Goal: Information Seeking & Learning: Learn about a topic

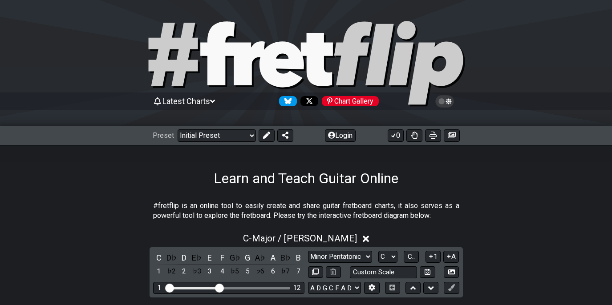
select select "Major / [PERSON_NAME]"
select select "A D G C F A D"
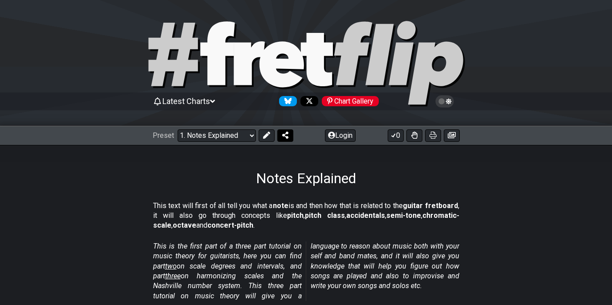
scroll to position [1144, 0]
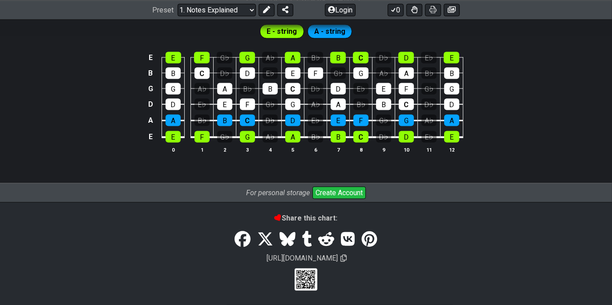
scroll to position [1036, 0]
